Goal: Information Seeking & Learning: Learn about a topic

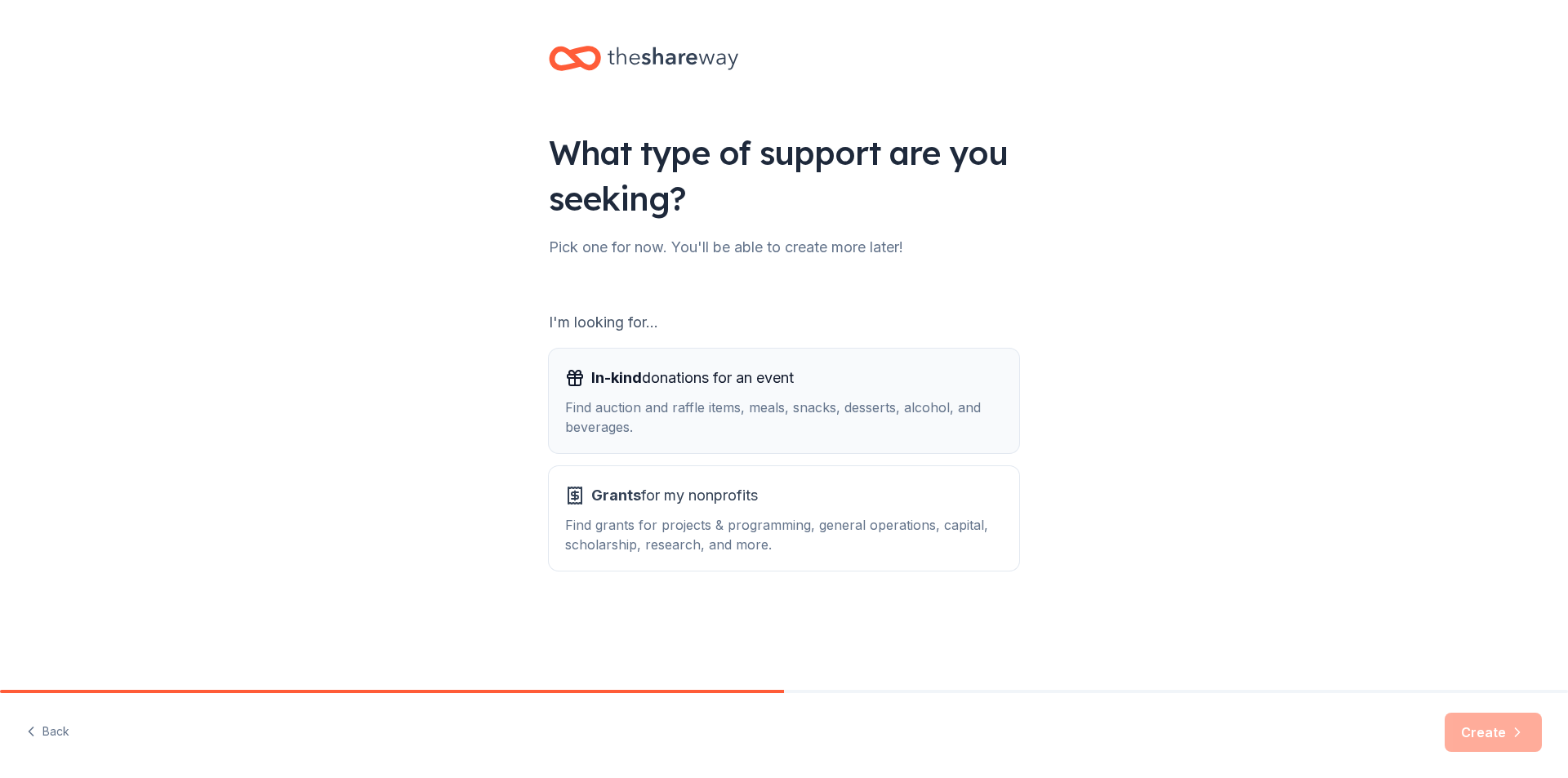
click at [726, 406] on div "Find auction and raffle items, meals, snacks, desserts, alcohol, and beverages." at bounding box center [784, 417] width 438 height 39
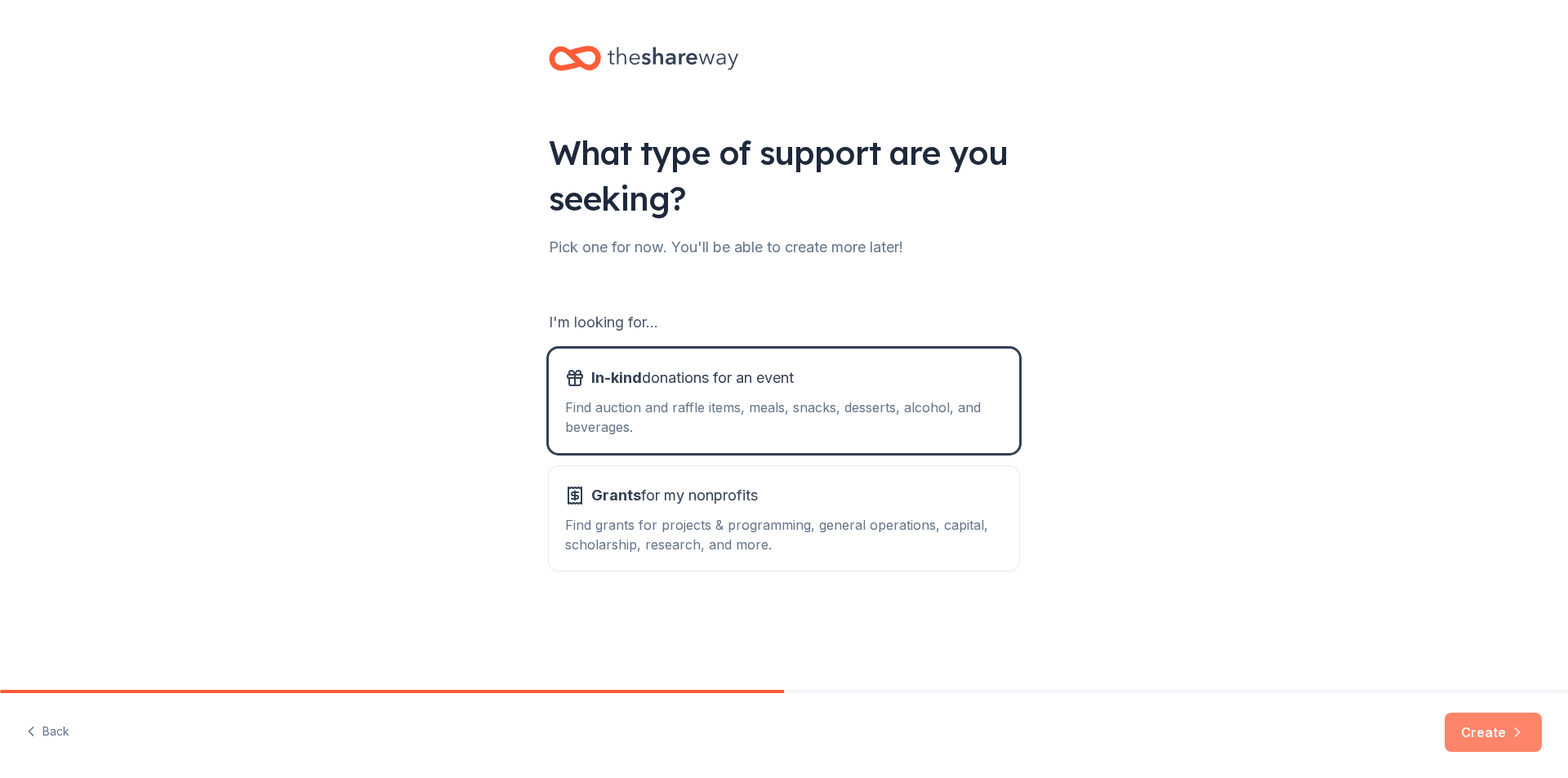
click at [1488, 728] on button "Create" at bounding box center [1493, 733] width 97 height 39
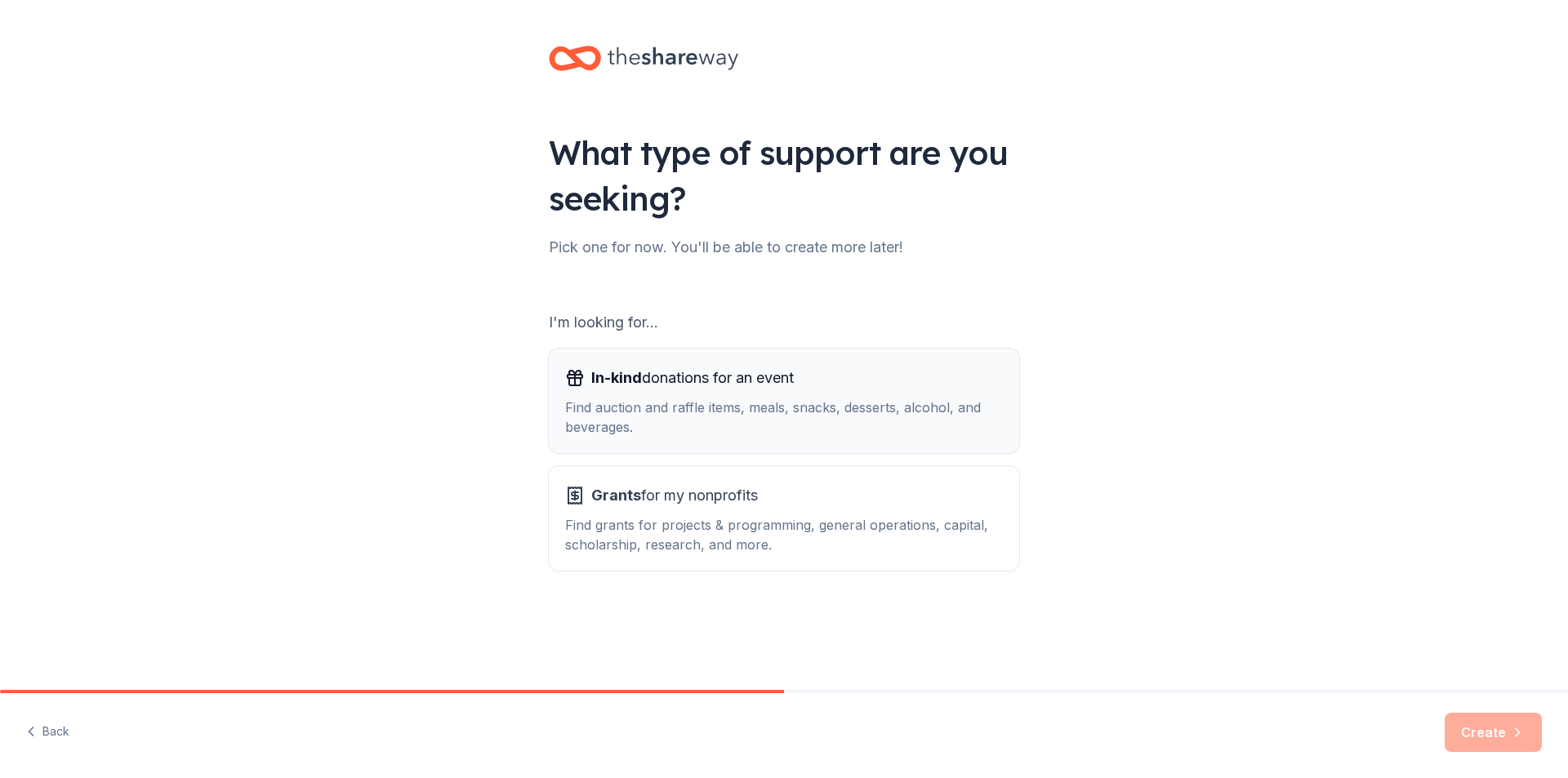
click at [635, 417] on div "Find auction and raffle items, meals, snacks, desserts, alcohol, and beverages." at bounding box center [784, 417] width 438 height 39
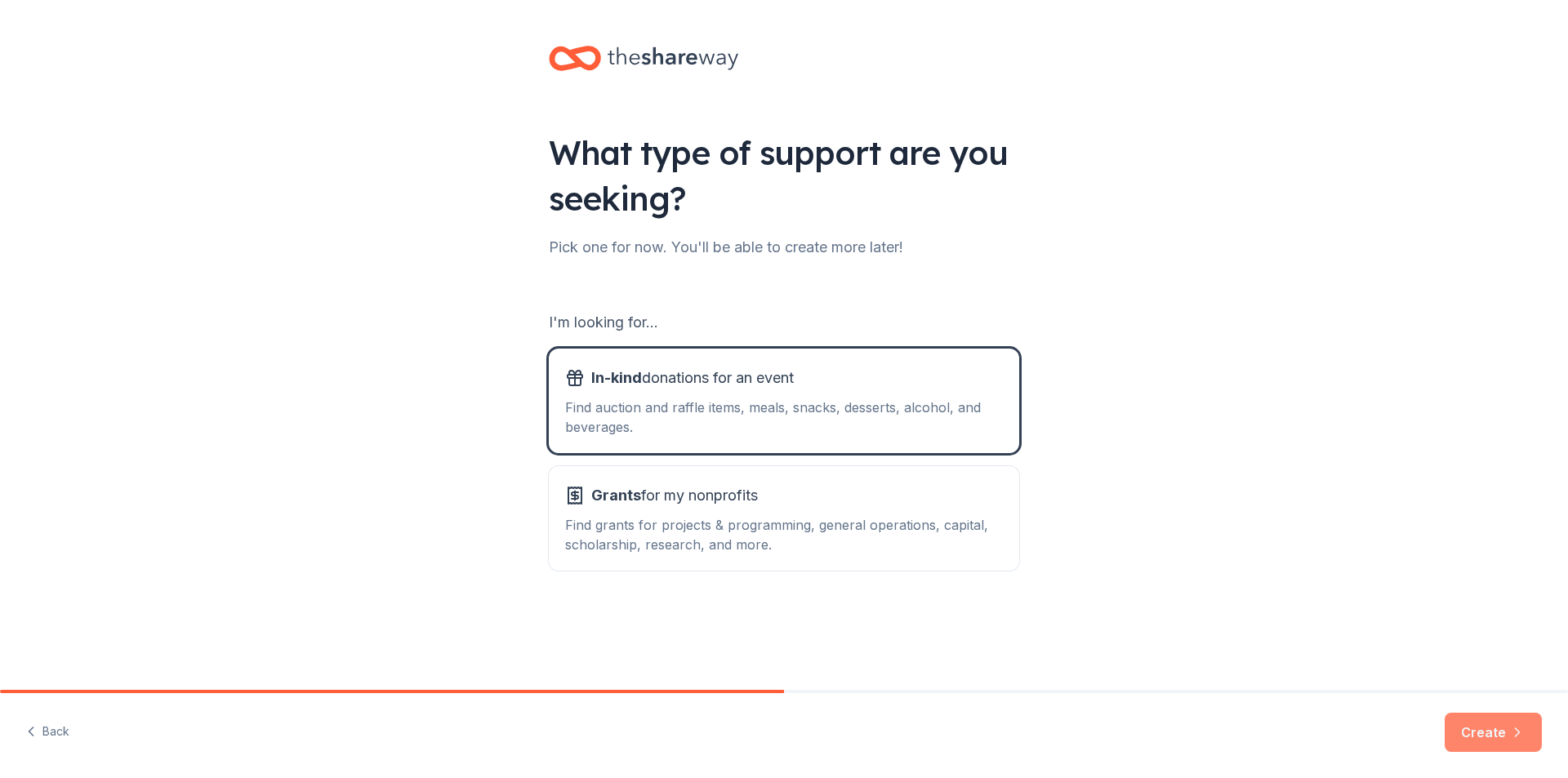
click at [1496, 737] on button "Create" at bounding box center [1493, 733] width 97 height 39
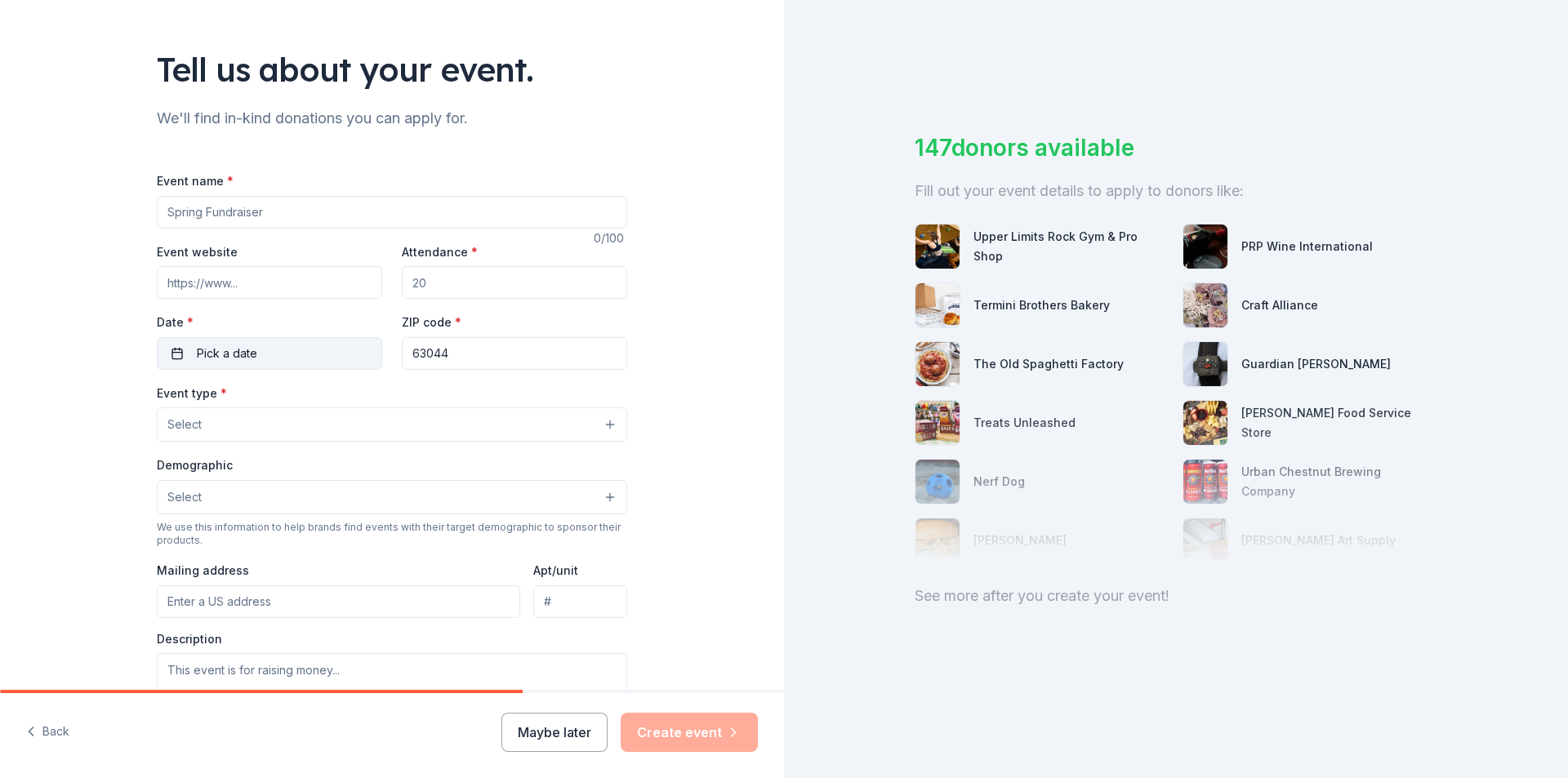
scroll to position [163, 0]
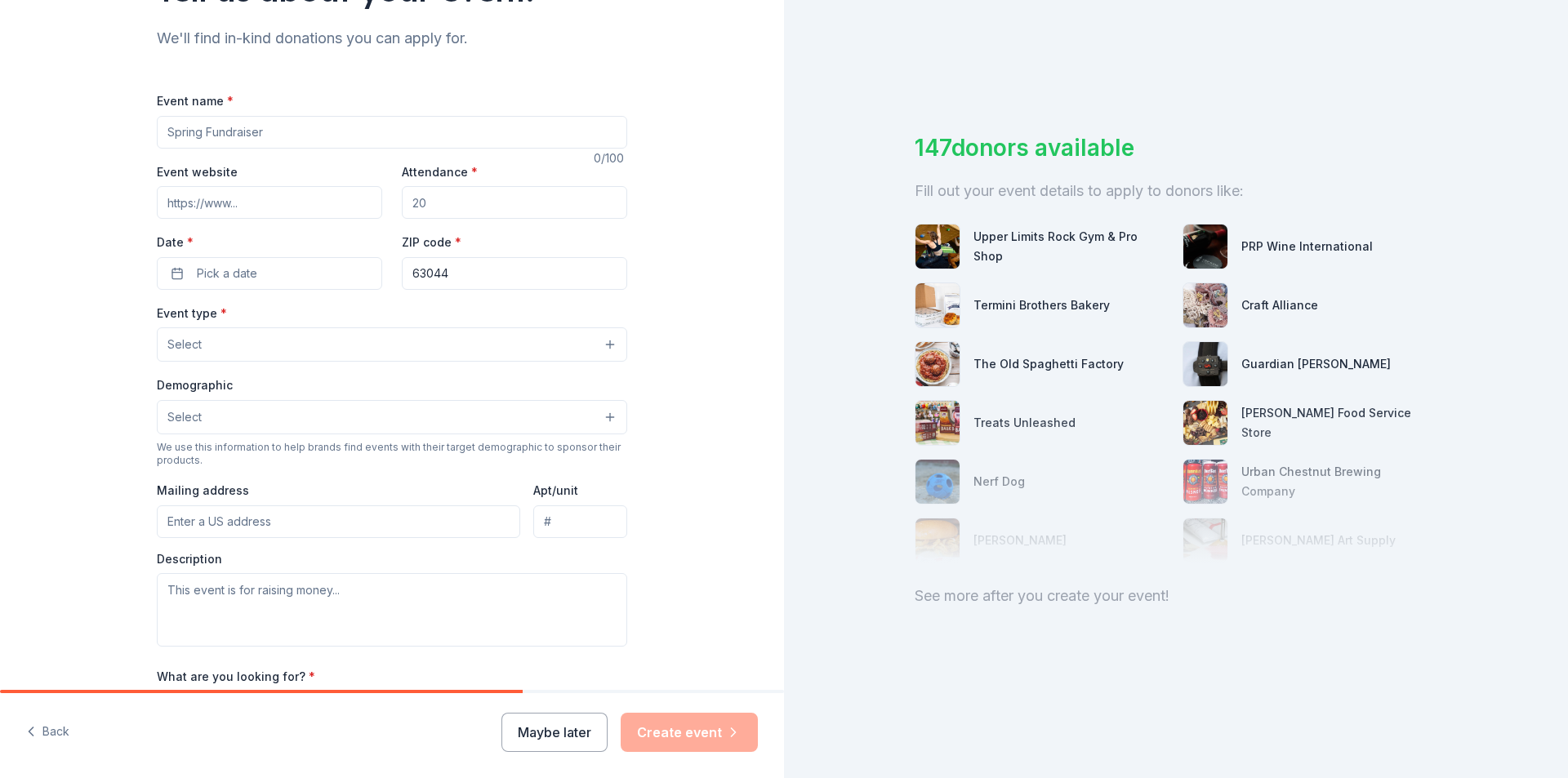
click at [595, 345] on button "Select" at bounding box center [392, 345] width 470 height 34
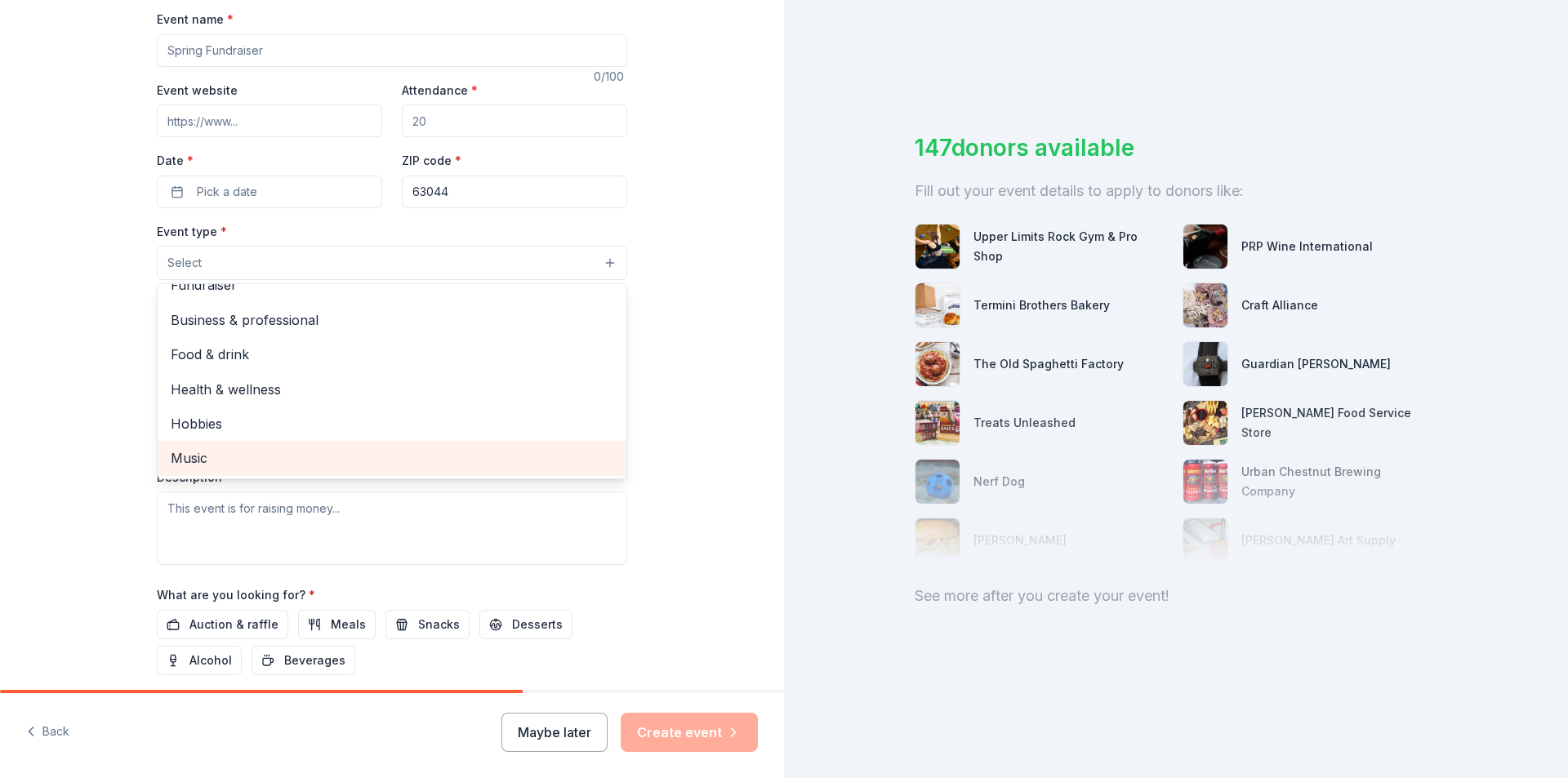
scroll to position [0, 0]
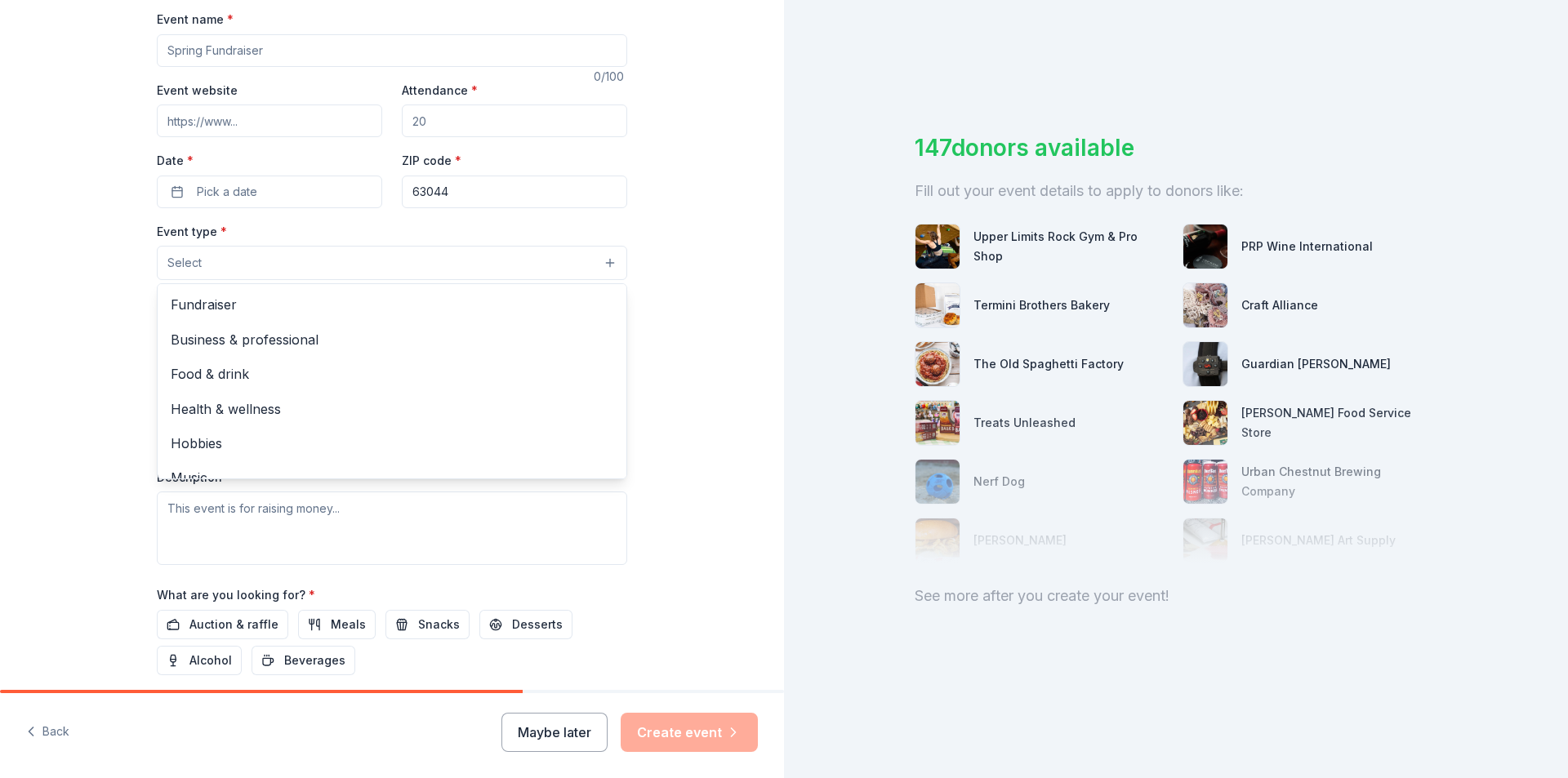
click at [675, 271] on div "Tell us about your event. We'll find in-kind donations you can apply for. Event…" at bounding box center [392, 298] width 784 height 1087
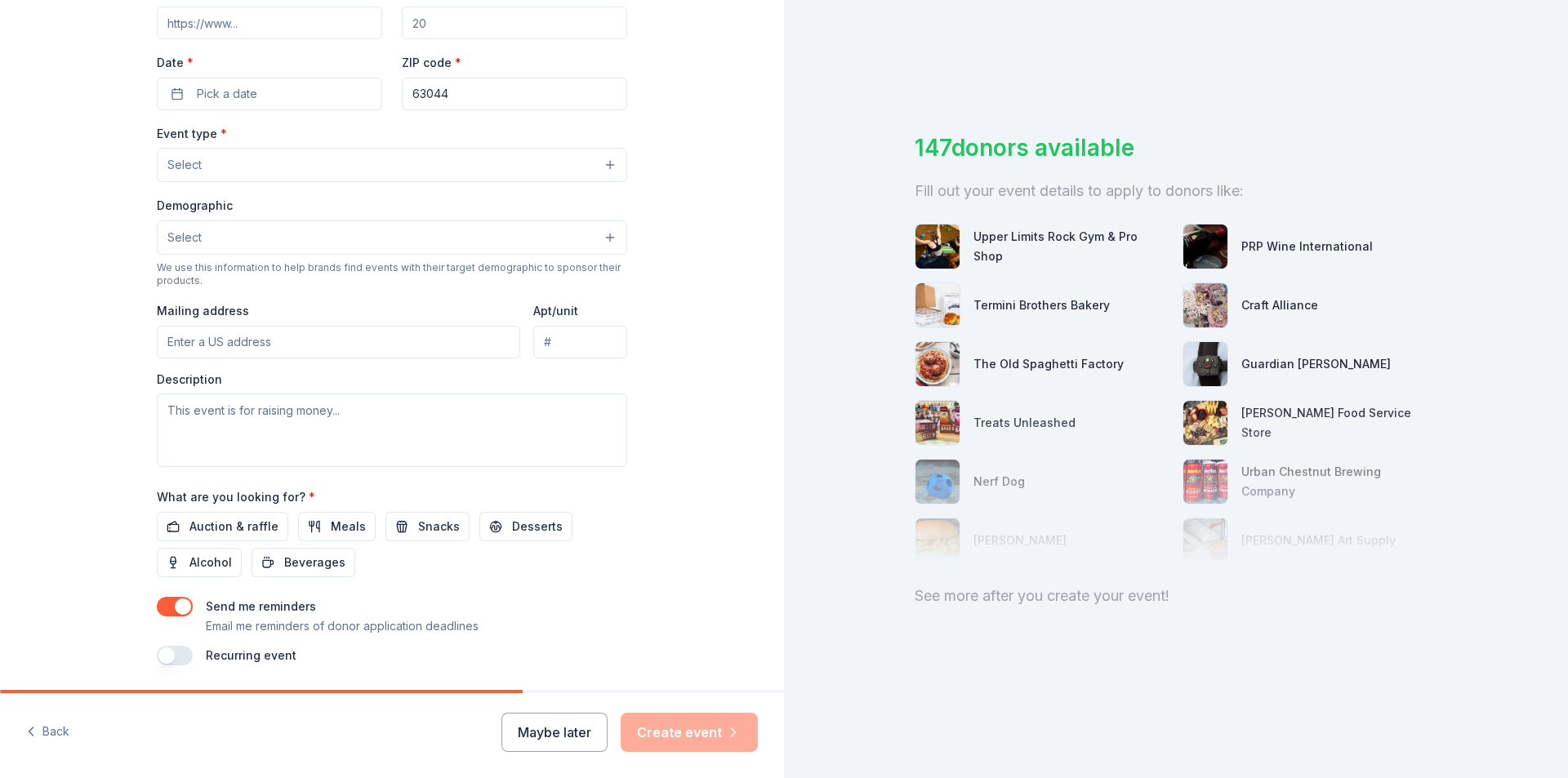
scroll to position [315, 0]
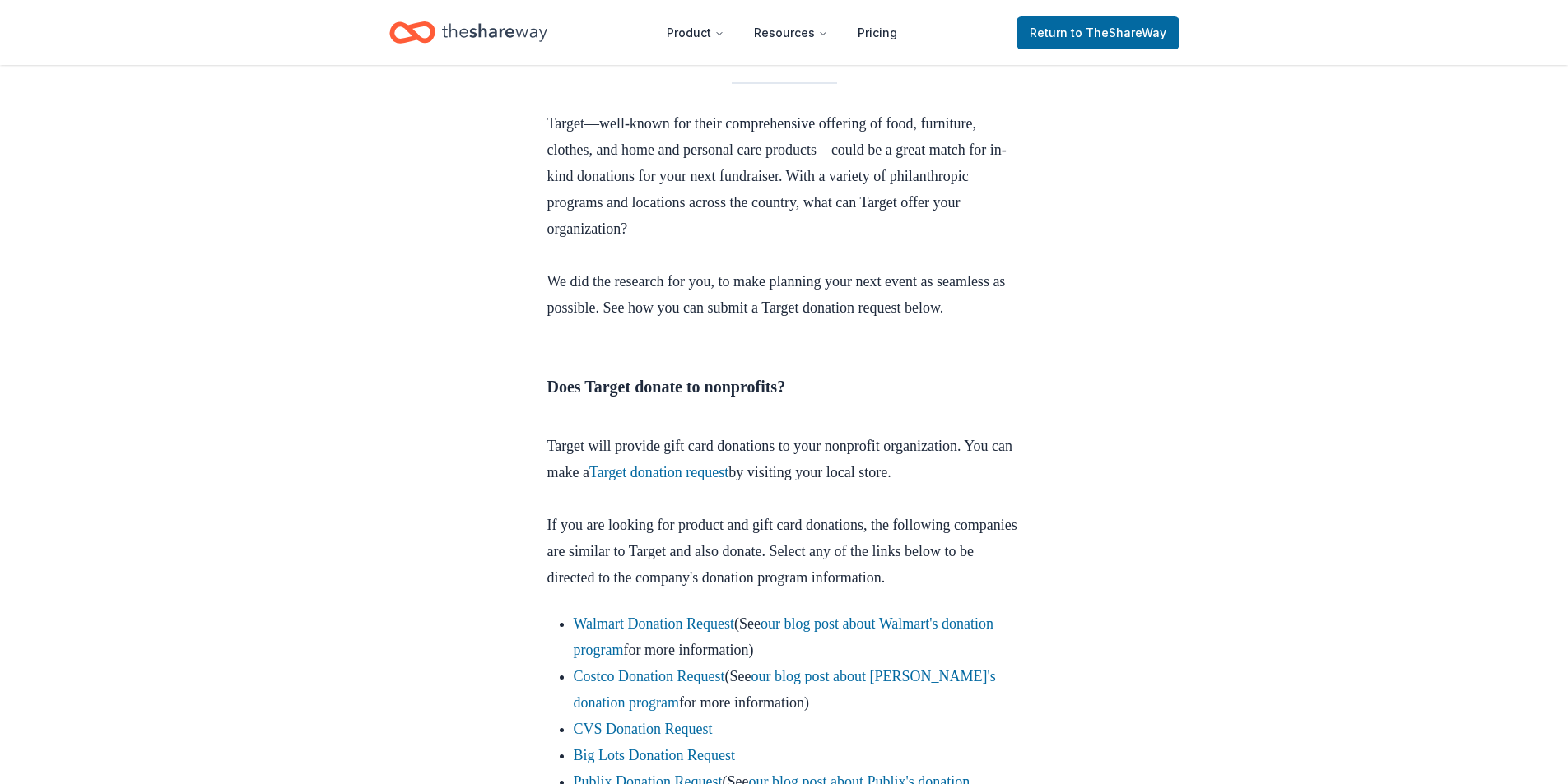
scroll to position [494, 0]
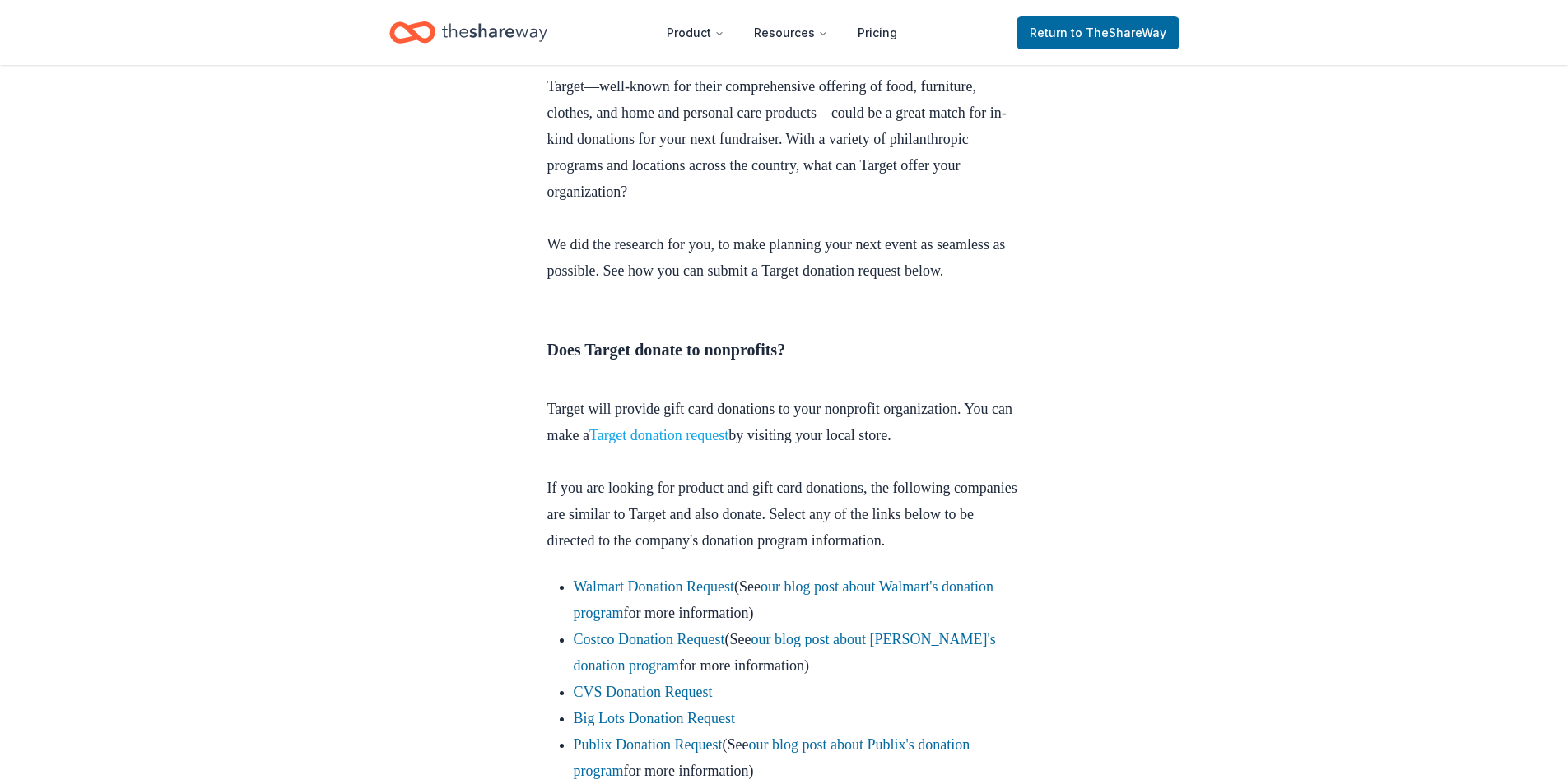
click at [729, 444] on link "Target donation request" at bounding box center [659, 435] width 139 height 16
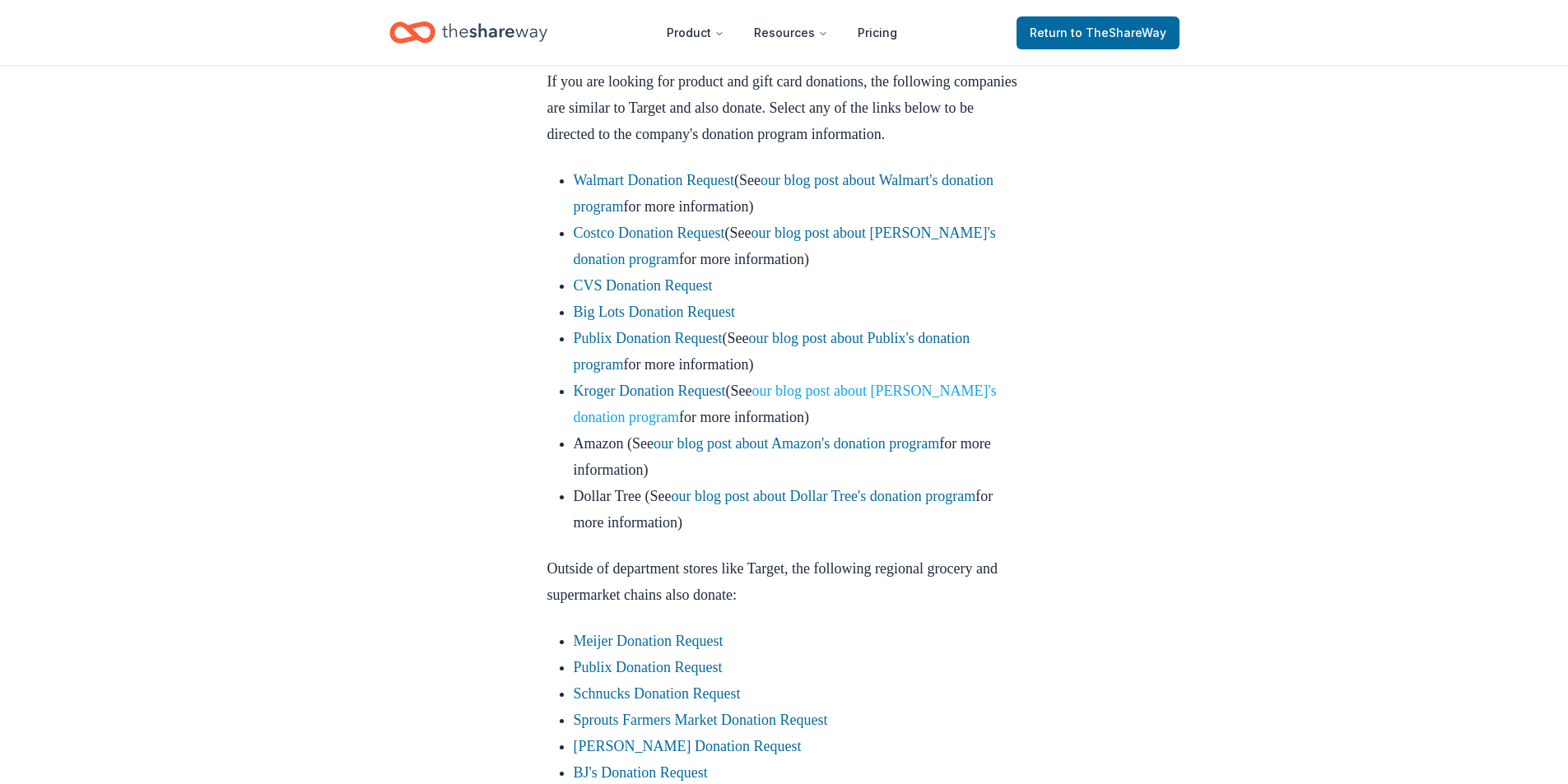
scroll to position [902, 0]
click at [818, 451] on link "our blog post about Amazon's donation program" at bounding box center [797, 443] width 286 height 16
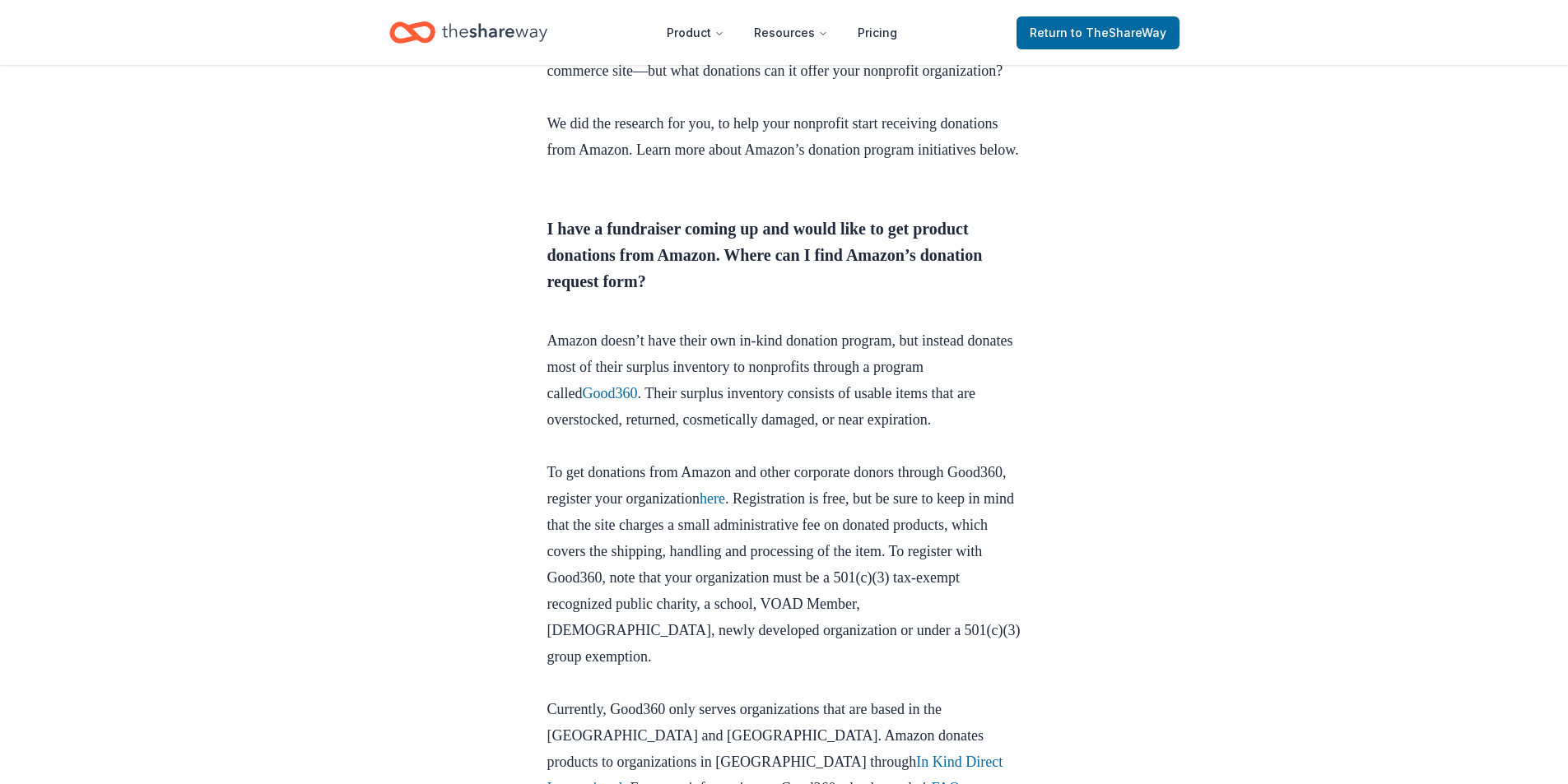
scroll to position [658, 0]
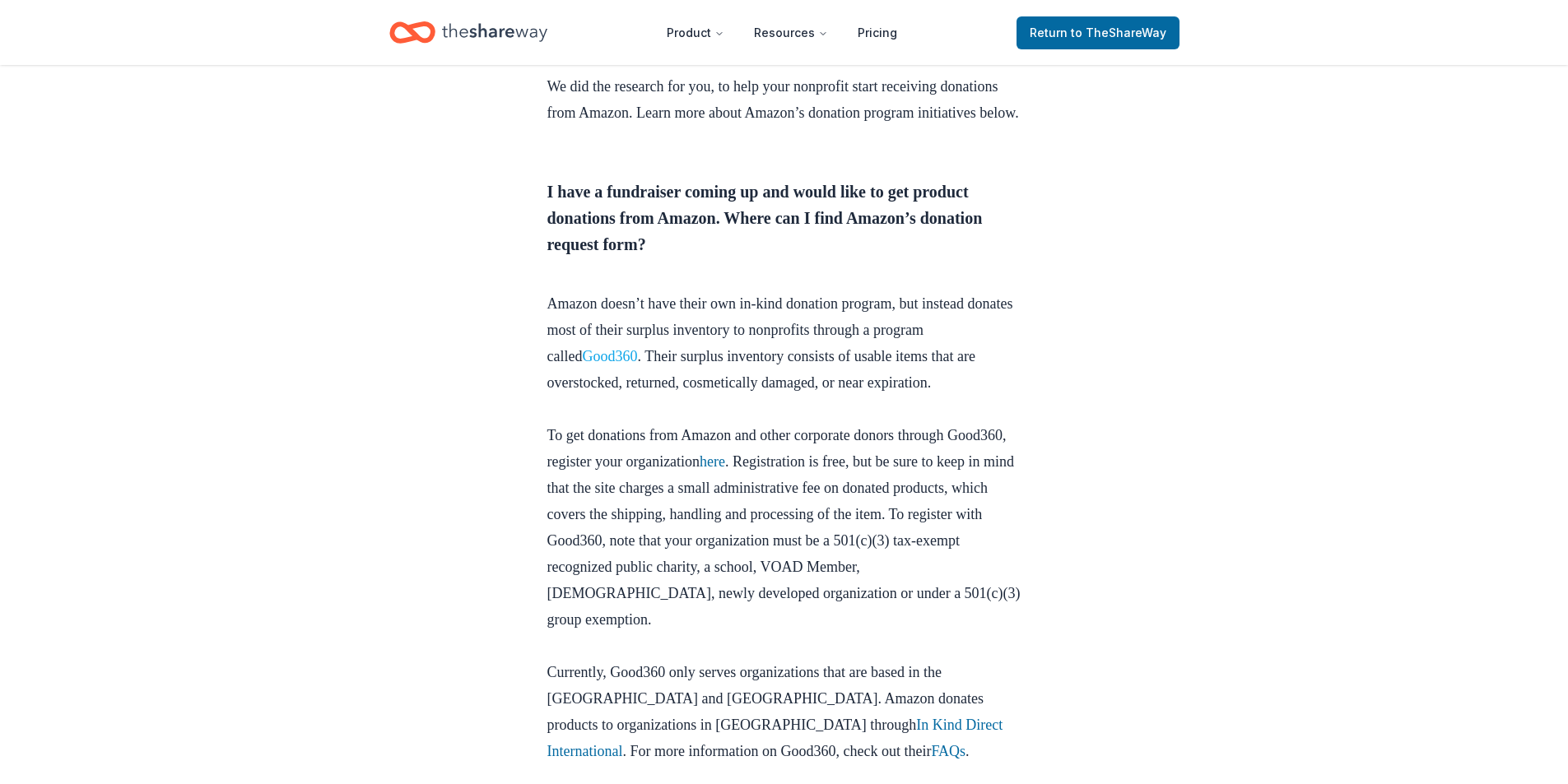
click at [606, 364] on link "Good360" at bounding box center [609, 356] width 55 height 16
